Goal: Browse casually: Explore the website without a specific task or goal

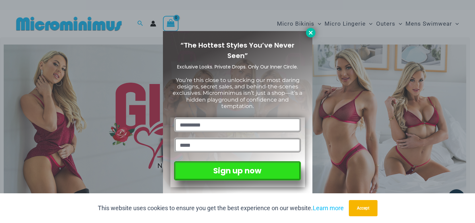
click at [309, 34] on icon at bounding box center [311, 33] width 4 height 4
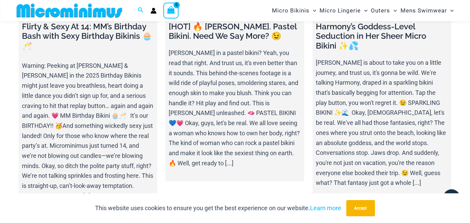
scroll to position [2358, 0]
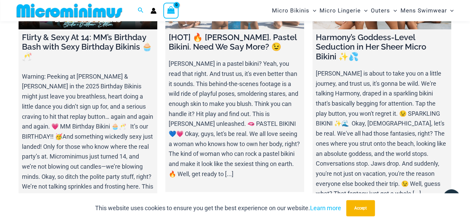
click at [224, 29] on link at bounding box center [234, 5] width 139 height 49
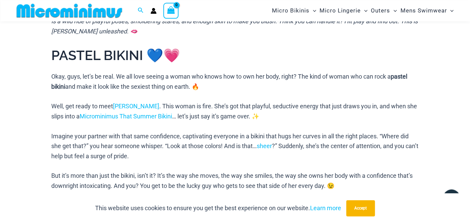
scroll to position [314, 0]
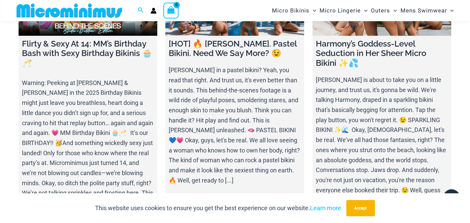
scroll to position [2350, 0]
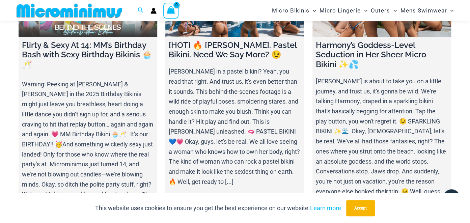
click at [101, 37] on link at bounding box center [88, 13] width 139 height 49
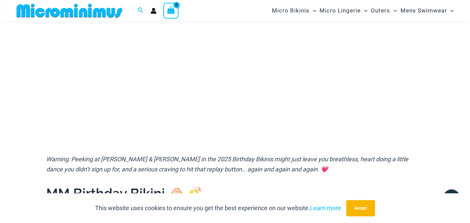
scroll to position [153, 0]
